Goal: Navigation & Orientation: Find specific page/section

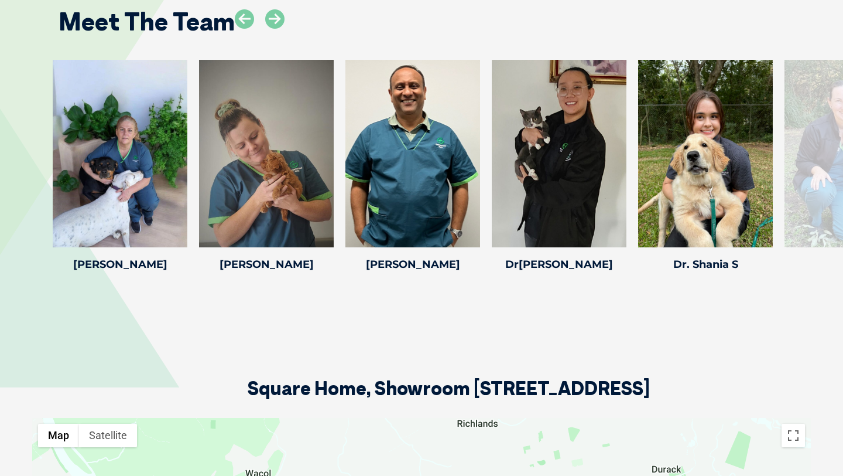
scroll to position [1715, 0]
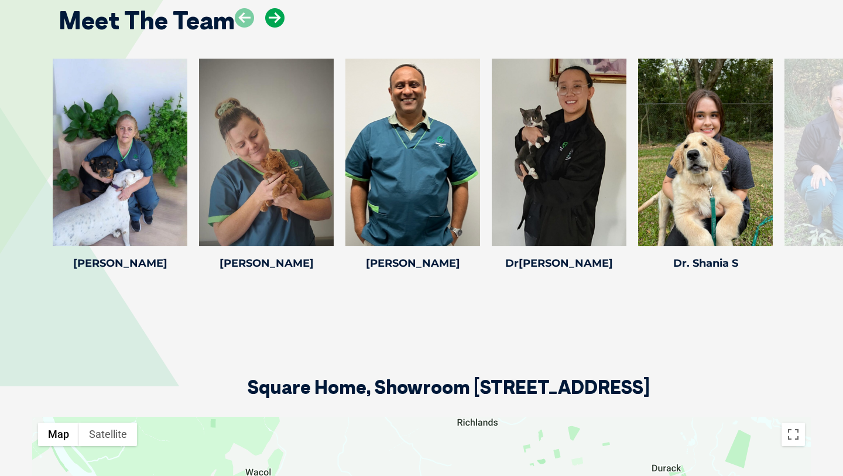
click at [276, 16] on icon at bounding box center [274, 17] width 19 height 19
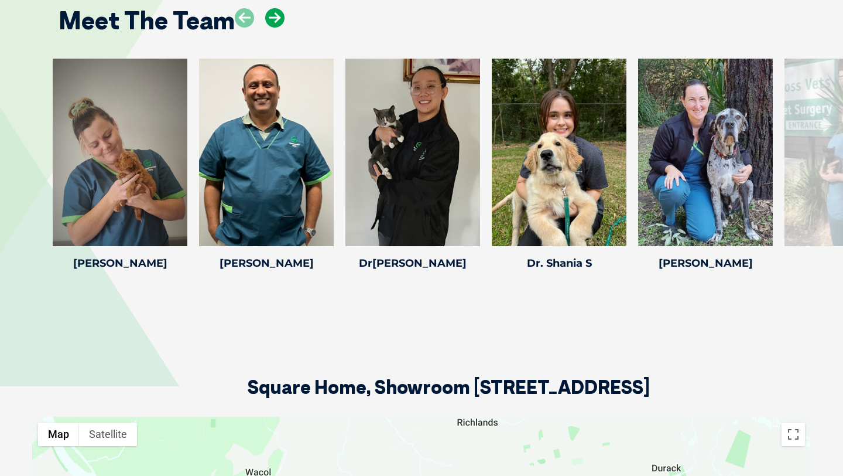
click at [276, 17] on icon at bounding box center [274, 17] width 19 height 19
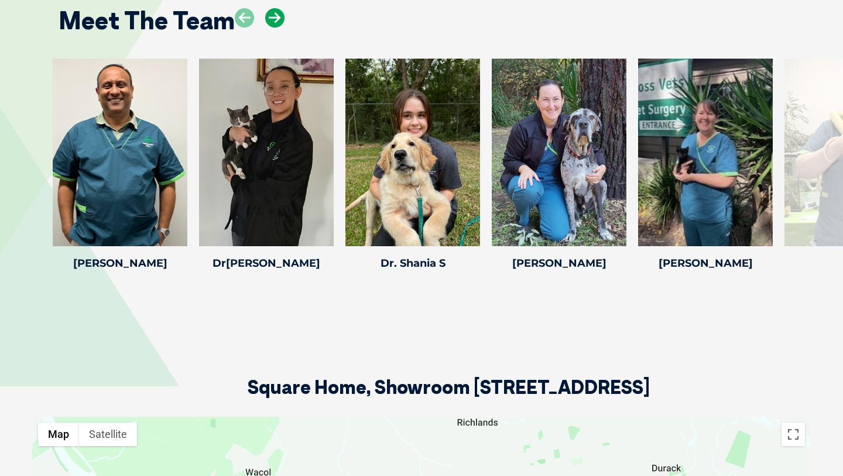
click at [276, 17] on icon at bounding box center [274, 17] width 19 height 19
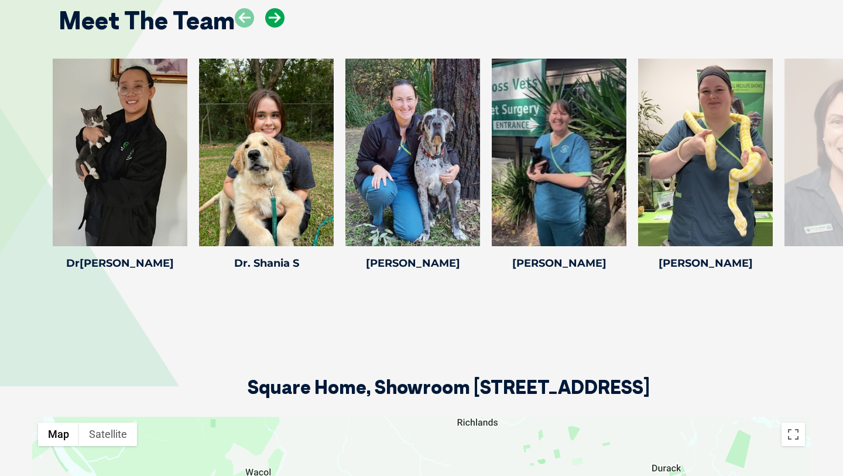
click at [276, 18] on icon at bounding box center [274, 17] width 19 height 19
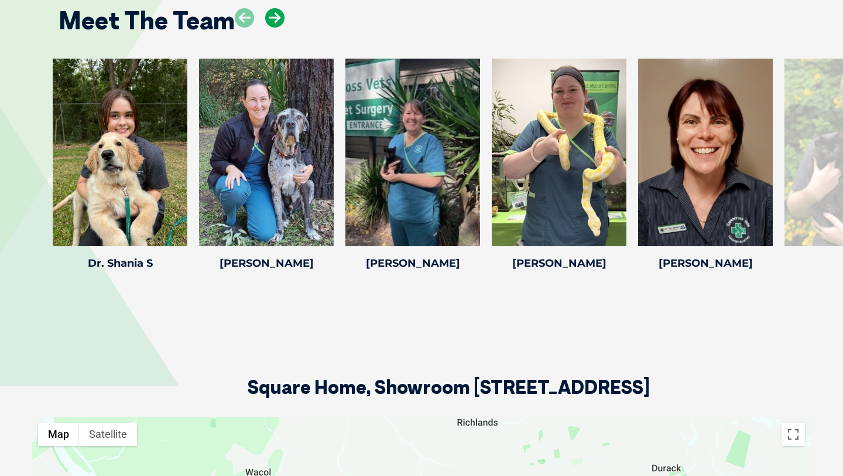
click at [276, 18] on icon at bounding box center [274, 17] width 19 height 19
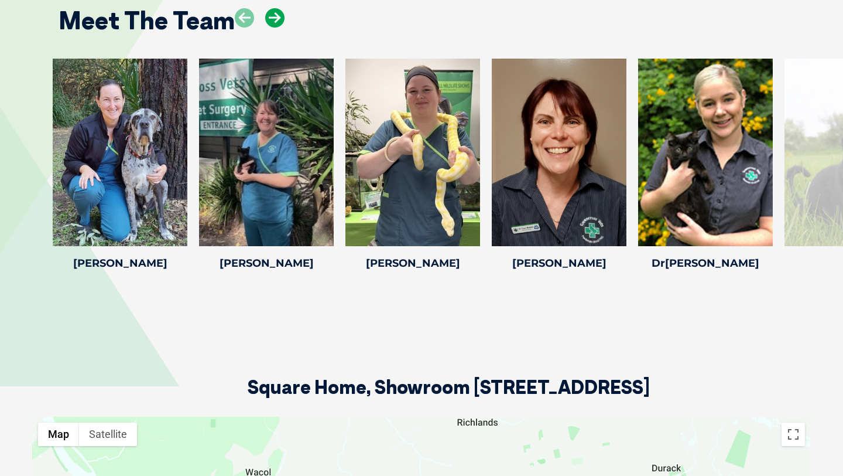
click at [276, 18] on icon at bounding box center [274, 17] width 19 height 19
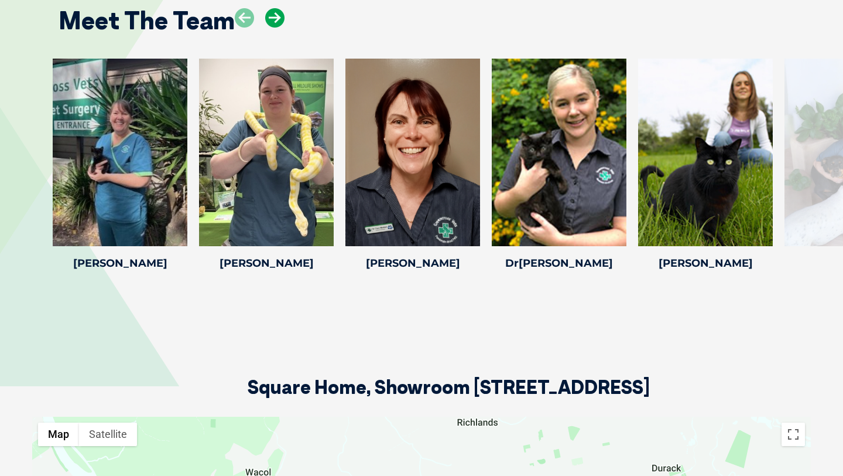
click at [276, 18] on icon at bounding box center [274, 17] width 19 height 19
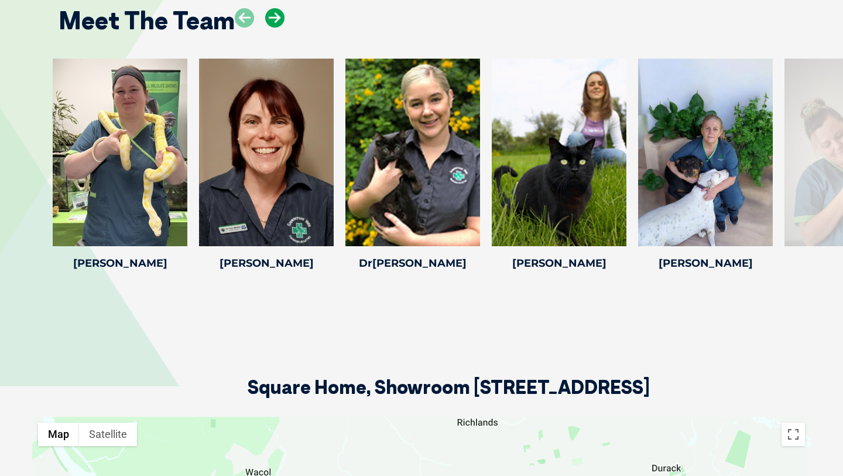
click at [276, 18] on icon at bounding box center [274, 17] width 19 height 19
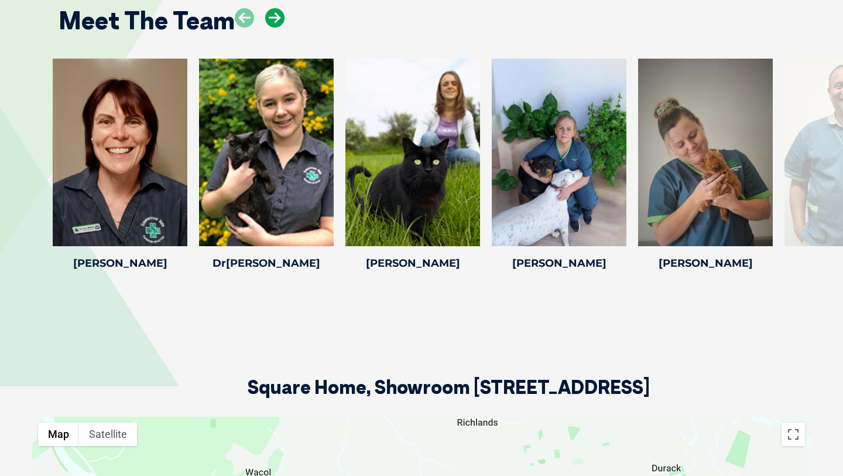
click at [276, 18] on icon at bounding box center [274, 17] width 19 height 19
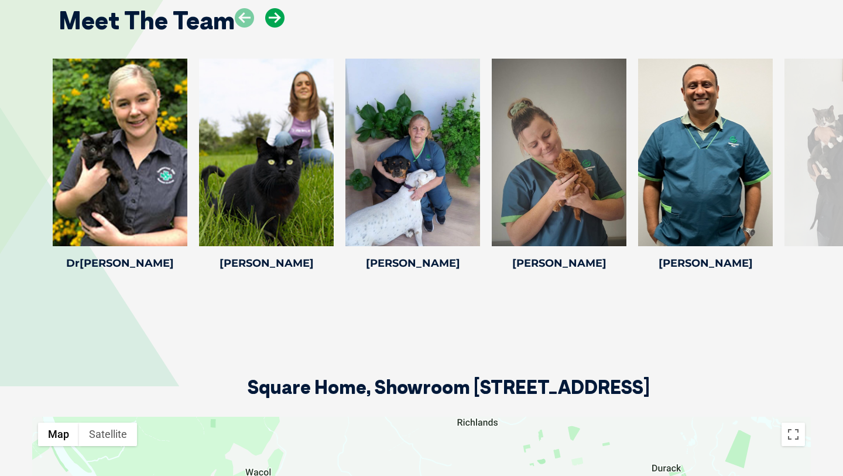
click at [276, 18] on icon at bounding box center [274, 17] width 19 height 19
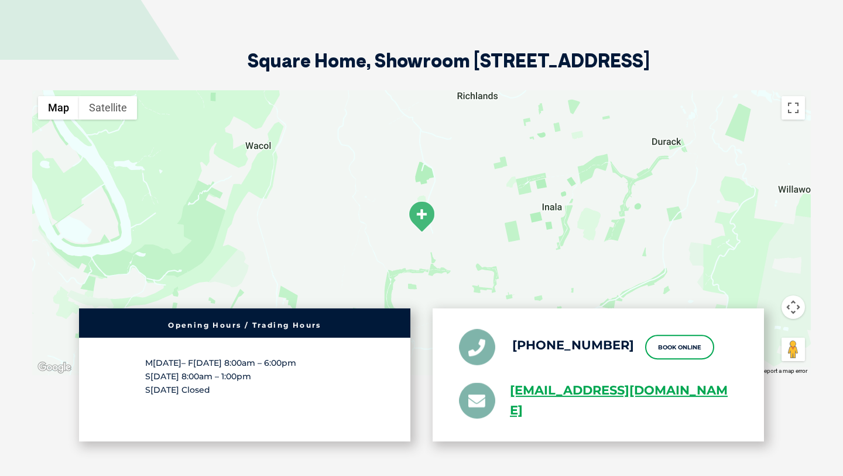
scroll to position [2027, 0]
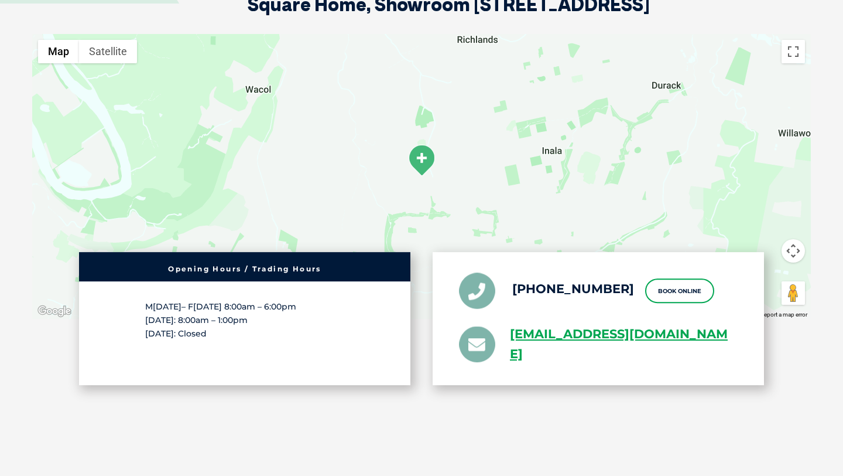
scroll to position [2098, 0]
